Goal: Find specific page/section: Find specific page/section

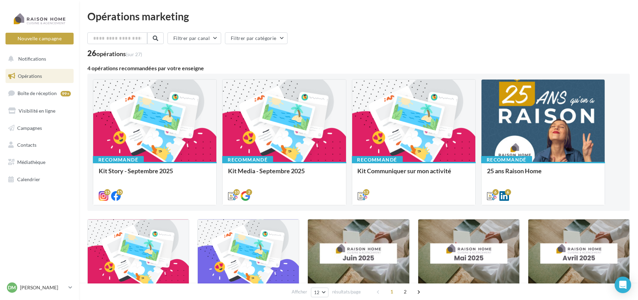
click at [37, 78] on span "Opérations" at bounding box center [30, 76] width 24 height 6
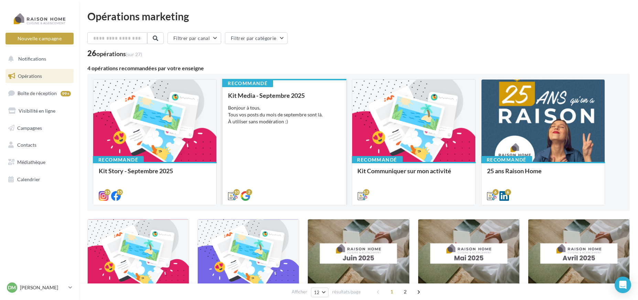
click at [316, 132] on div "Kit Media - Septembre 2025 Bonjour à tous, Tous vos posts du mois de septembre …" at bounding box center [284, 145] width 112 height 107
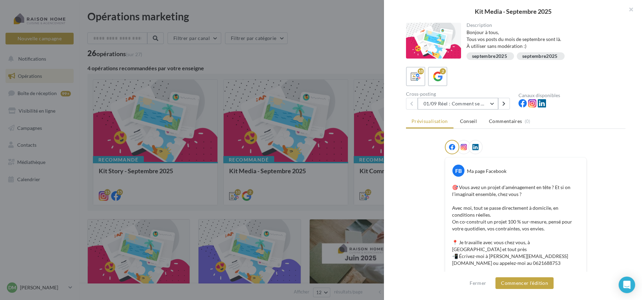
click at [480, 104] on button "01/09 Réel : Comment se passe un projet Raison Home ?" at bounding box center [458, 104] width 81 height 12
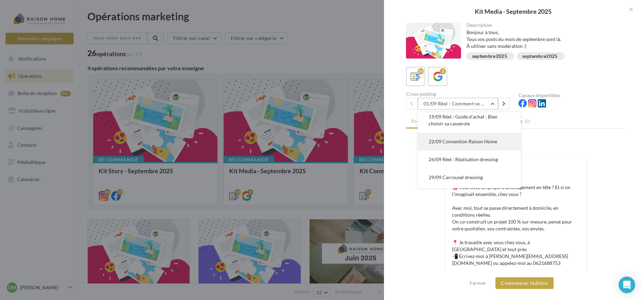
scroll to position [76, 0]
